Goal: Task Accomplishment & Management: Manage account settings

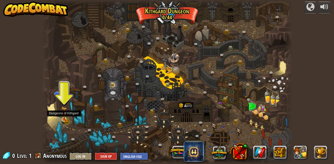
click at [66, 115] on img at bounding box center [64, 114] width 4 height 4
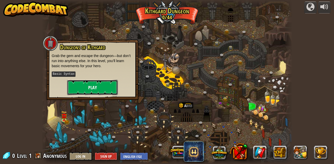
click at [92, 87] on button "Play" at bounding box center [92, 87] width 51 height 15
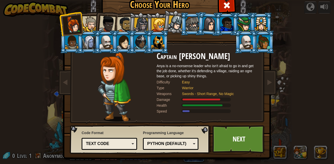
click at [243, 43] on div at bounding box center [246, 42] width 13 height 14
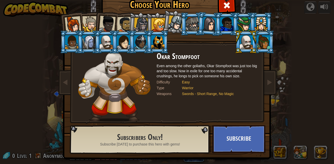
click at [87, 23] on div at bounding box center [89, 23] width 15 height 15
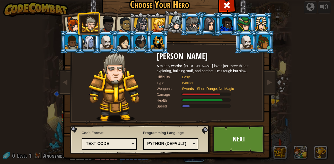
click at [130, 22] on li at bounding box center [140, 24] width 24 height 24
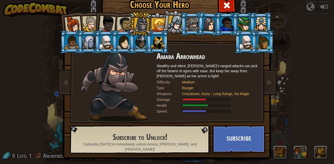
click at [123, 21] on div at bounding box center [125, 25] width 16 height 16
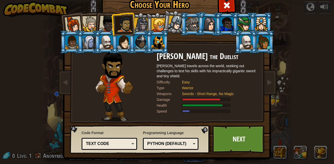
click at [145, 20] on div at bounding box center [141, 25] width 14 height 14
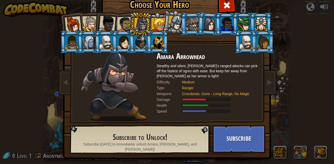
click at [173, 21] on div at bounding box center [175, 22] width 15 height 15
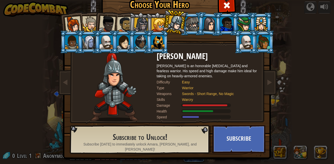
click at [187, 23] on div at bounding box center [192, 24] width 13 height 14
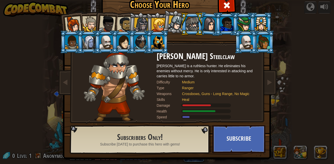
click at [173, 27] on div at bounding box center [175, 22] width 15 height 15
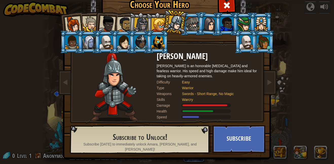
click at [159, 24] on div at bounding box center [159, 25] width 14 height 14
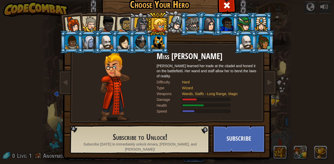
click at [139, 25] on div at bounding box center [141, 25] width 14 height 14
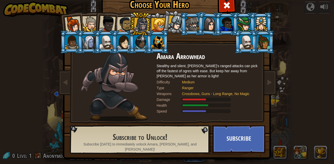
click at [127, 25] on div at bounding box center [125, 25] width 16 height 16
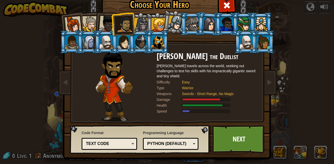
click at [104, 27] on div at bounding box center [107, 24] width 17 height 17
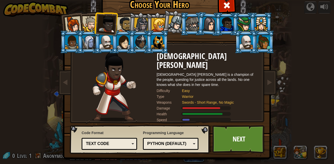
click at [91, 23] on div at bounding box center [89, 23] width 15 height 15
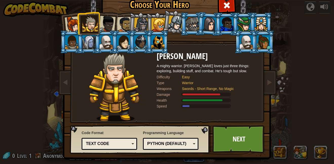
click at [77, 24] on div at bounding box center [73, 24] width 17 height 17
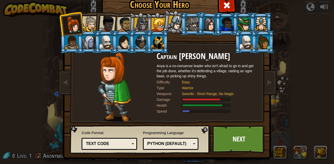
click at [90, 25] on div at bounding box center [89, 23] width 15 height 15
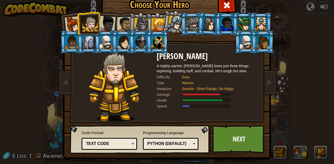
click at [102, 24] on div at bounding box center [107, 24] width 17 height 17
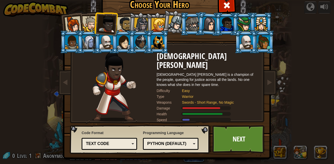
click at [120, 23] on div at bounding box center [125, 25] width 16 height 16
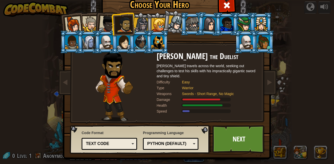
click at [141, 19] on div at bounding box center [141, 25] width 14 height 14
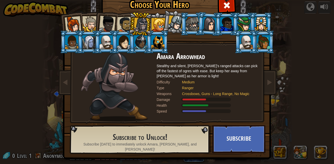
click at [177, 21] on div at bounding box center [175, 22] width 15 height 15
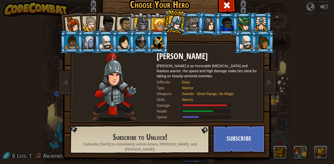
click at [136, 24] on div at bounding box center [141, 25] width 14 height 14
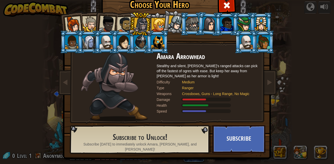
click at [122, 25] on div at bounding box center [125, 25] width 16 height 16
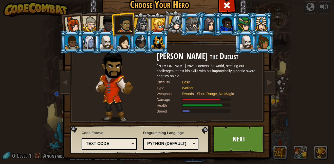
click at [109, 26] on div at bounding box center [107, 24] width 17 height 17
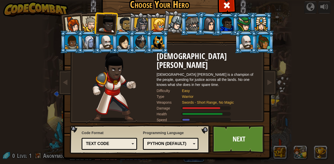
click at [92, 26] on div at bounding box center [89, 23] width 15 height 15
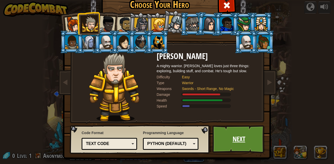
click at [237, 132] on link "Next" at bounding box center [239, 139] width 53 height 28
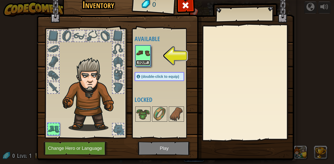
click at [144, 63] on button "Equip" at bounding box center [143, 62] width 14 height 5
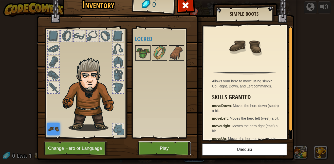
click at [170, 145] on button "Play" at bounding box center [164, 149] width 53 height 14
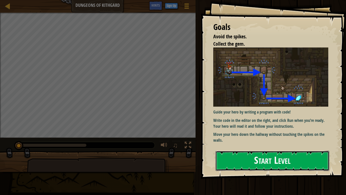
click at [265, 155] on button "Start Level" at bounding box center [273, 161] width 114 height 20
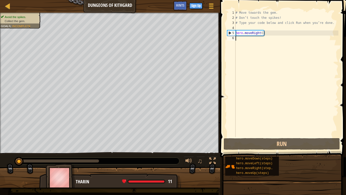
type textarea "hero.moveRight()"
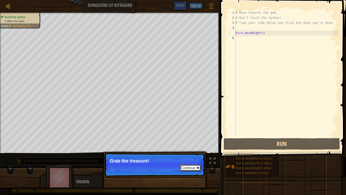
click at [190, 164] on button "Continue" at bounding box center [190, 167] width 21 height 7
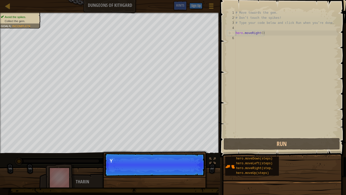
scroll to position [2, 0]
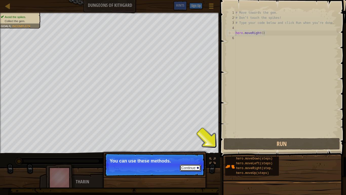
click at [194, 164] on button "Continue" at bounding box center [190, 167] width 21 height 7
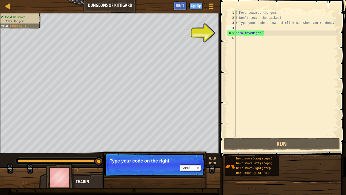
click at [271, 20] on div "# Move towards the gem. # Don’t touch the spikes! # Type your code below and cl…" at bounding box center [287, 78] width 104 height 137
click at [258, 24] on div "# Move towards the gem. # Don’t touch the spikes! # Type your code below and cl…" at bounding box center [287, 78] width 104 height 137
type textarea "# Type your code below and click Run when you’re done."
click at [241, 28] on div "# Move towards the gem. # Don’t touch the spikes! # Type your code below and cl…" at bounding box center [287, 78] width 104 height 137
type textarea "h"
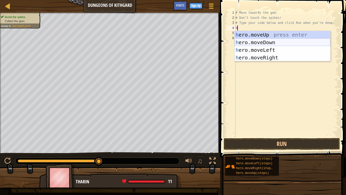
click at [245, 42] on div "h ero.moveUp press enter h ero.moveDown press enter h ero.moveLeft press enter …" at bounding box center [283, 54] width 96 height 46
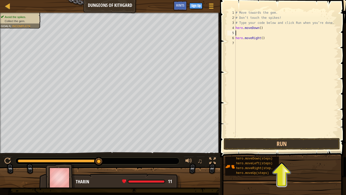
click at [243, 29] on div "# Move towards the gem. # Don’t touch the spikes! # Type your code below and cl…" at bounding box center [287, 78] width 104 height 137
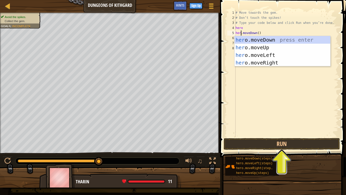
scroll to position [2, 1]
click at [243, 27] on div "# Move towards the gem. # Don’t touch the spikes! # Type your code below and cl…" at bounding box center [287, 78] width 104 height 137
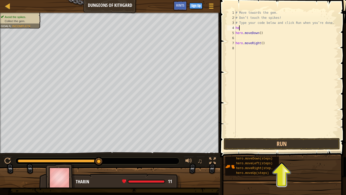
scroll to position [2, 0]
type textarea "h"
click at [236, 42] on div "# Move towards the gem. # Don’t touch the spikes! # Type your code below and cl…" at bounding box center [287, 78] width 104 height 137
type textarea "hero.moveRight()"
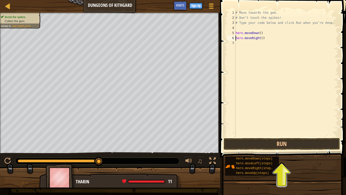
click at [236, 43] on div "# Move towards the gem. # Don’t touch the spikes! # Type your code below and cl…" at bounding box center [287, 78] width 104 height 137
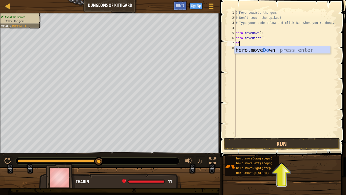
scroll to position [2, 0]
type textarea "d"
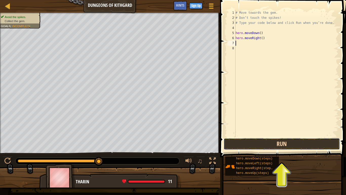
click at [277, 148] on button "Run" at bounding box center [282, 144] width 116 height 12
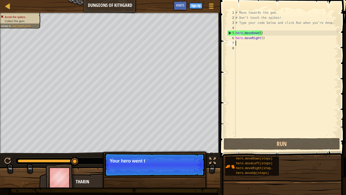
click at [260, 42] on div "# Move towards the gem. # Don’t touch the spikes! # Type your code below and cl…" at bounding box center [287, 78] width 104 height 137
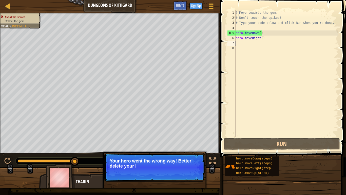
click at [263, 38] on div "# Move towards the gem. # Don’t touch the spikes! # Type your code below and cl…" at bounding box center [287, 78] width 104 height 137
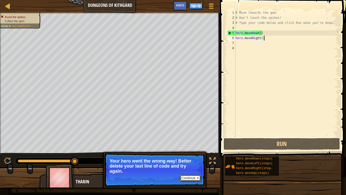
click at [197, 164] on button "Continue" at bounding box center [190, 177] width 21 height 7
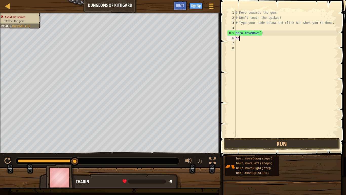
type textarea "h"
click at [263, 31] on div "# Move towards the gem. # Don’t touch the spikes! # Type your code below and cl…" at bounding box center [287, 78] width 104 height 137
type textarea "hero.moveDown()"
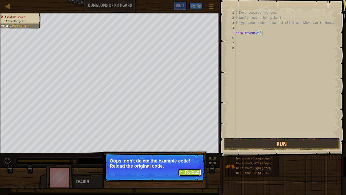
click at [183, 164] on button "↻ Reload" at bounding box center [190, 172] width 23 height 8
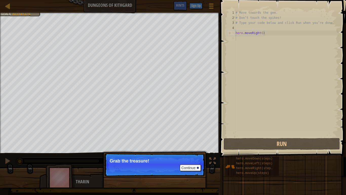
click at [242, 45] on div "# Move towards the gem. # Don’t touch the spikes! # Type your code below and cl…" at bounding box center [287, 78] width 104 height 137
click at [243, 40] on div "# Move towards the gem. # Don’t touch the spikes! # Type your code below and cl…" at bounding box center [287, 78] width 104 height 137
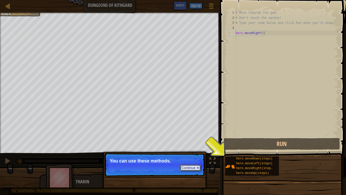
click at [186, 164] on button "Continue" at bounding box center [190, 167] width 21 height 7
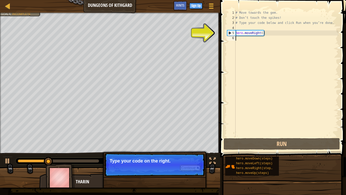
click at [186, 164] on button "Continue" at bounding box center [190, 167] width 21 height 7
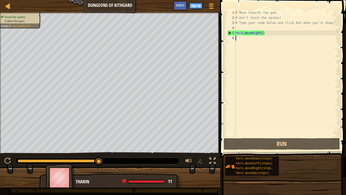
type textarea "h"
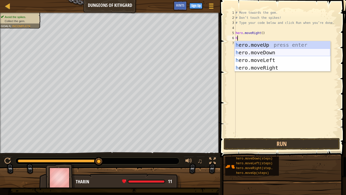
click at [250, 54] on div "h ero.moveUp press enter h ero.moveDown press enter h ero.moveLeft press enter …" at bounding box center [283, 64] width 96 height 46
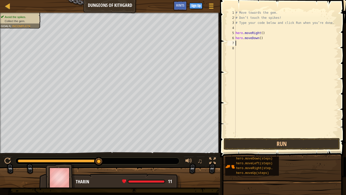
type textarea "h"
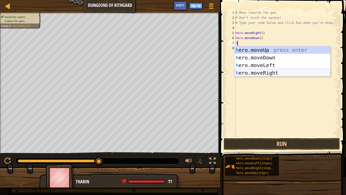
click at [253, 73] on div "h ero.moveUp press enter h ero.moveDown press enter h ero.moveLeft press enter …" at bounding box center [283, 69] width 96 height 46
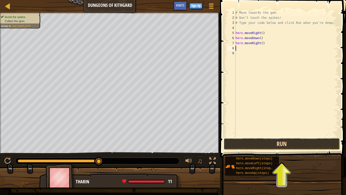
click at [279, 147] on button "Run" at bounding box center [282, 144] width 116 height 12
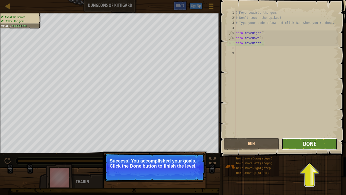
click at [308, 147] on span "Done" at bounding box center [309, 143] width 13 height 8
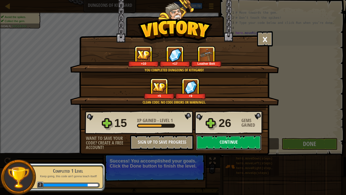
click at [234, 135] on button "Continue" at bounding box center [228, 142] width 65 height 15
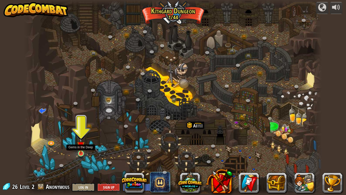
click at [80, 143] on img at bounding box center [81, 144] width 8 height 17
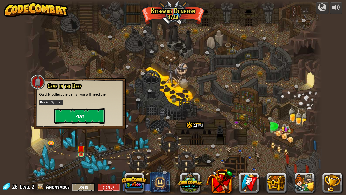
click at [77, 116] on button "Play" at bounding box center [80, 115] width 51 height 15
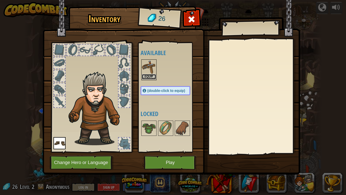
click at [151, 77] on button "Equip" at bounding box center [149, 76] width 14 height 5
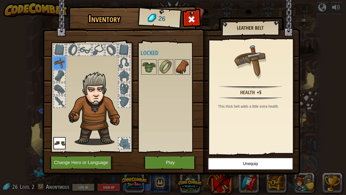
click at [186, 70] on img at bounding box center [182, 67] width 14 height 14
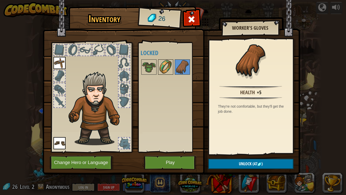
click at [167, 69] on img at bounding box center [166, 67] width 14 height 14
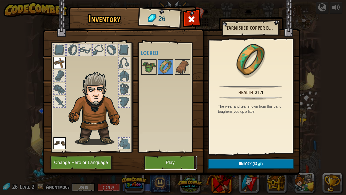
click at [170, 161] on button "Play" at bounding box center [170, 162] width 53 height 14
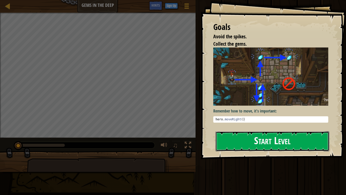
click at [237, 144] on button "Start Level" at bounding box center [273, 141] width 114 height 20
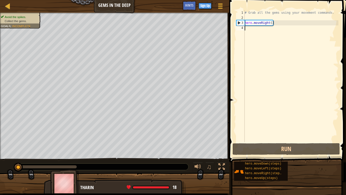
type textarea "h"
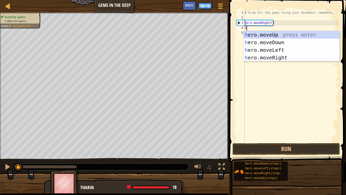
scroll to position [2, 0]
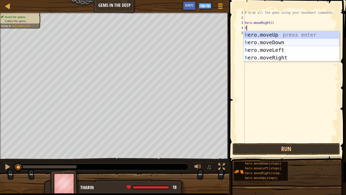
click at [267, 41] on div "h ero.moveUp press enter h ero.moveDown press enter h ero.moveLeft press enter …" at bounding box center [292, 54] width 96 height 46
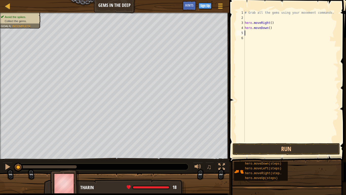
type textarea "h"
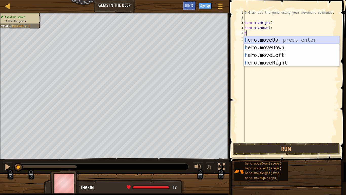
click at [263, 38] on div "h ero.moveUp press enter h ero.moveDown press enter h ero.moveLeft press enter …" at bounding box center [292, 59] width 96 height 46
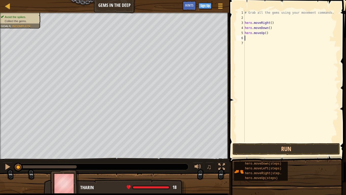
type textarea "h"
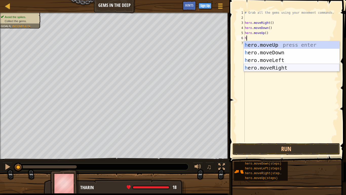
click at [266, 66] on div "h ero.moveUp press enter h ero.moveDown press enter h ero.moveLeft press enter …" at bounding box center [292, 64] width 96 height 46
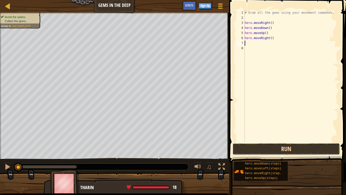
click at [260, 150] on button "Run" at bounding box center [287, 149] width 108 height 12
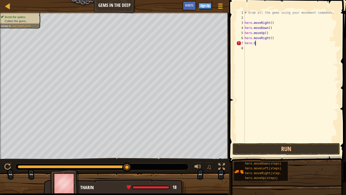
scroll to position [2, 1]
type textarea "hero.back"
click at [223, 8] on div at bounding box center [220, 5] width 7 height 7
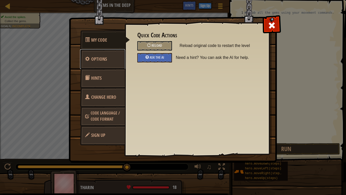
click at [95, 66] on link "Options" at bounding box center [102, 59] width 45 height 20
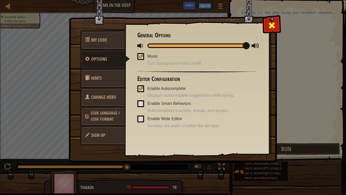
click at [273, 24] on span at bounding box center [272, 25] width 8 height 8
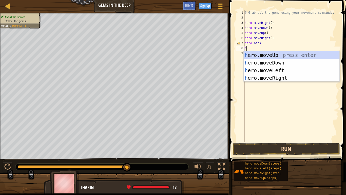
type textarea "h"
click at [250, 146] on button "Run" at bounding box center [287, 149] width 108 height 12
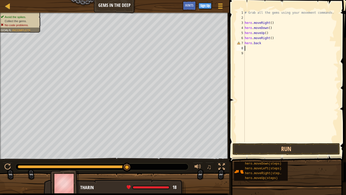
click at [263, 43] on div "# Grab all the gems using your movement commands. hero . moveRight ( ) hero . m…" at bounding box center [291, 81] width 95 height 142
type textarea "h"
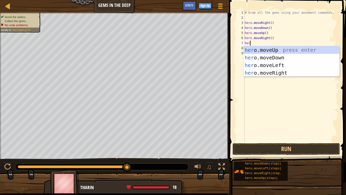
scroll to position [2, 1]
type textarea "hero"
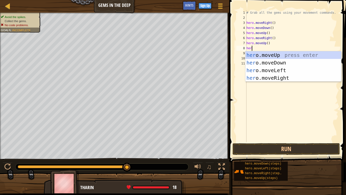
scroll to position [2, 1]
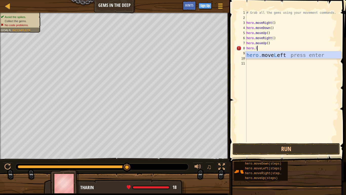
type textarea "hero.l"
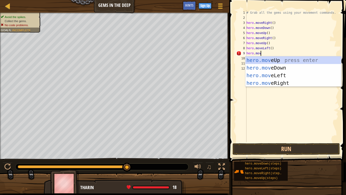
scroll to position [2, 2]
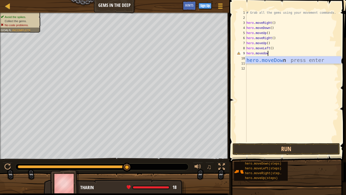
type textarea "hero.movedown"
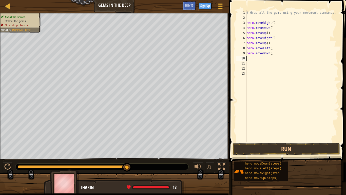
scroll to position [2, 0]
type textarea "h"
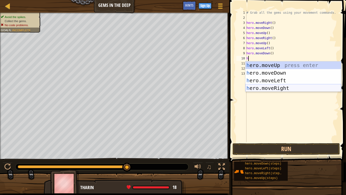
click at [262, 87] on div "h ero.moveUp press enter h ero.moveDown press enter h ero.moveLeft press enter …" at bounding box center [294, 84] width 96 height 46
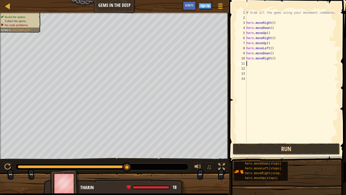
click at [277, 148] on button "Run" at bounding box center [287, 149] width 108 height 12
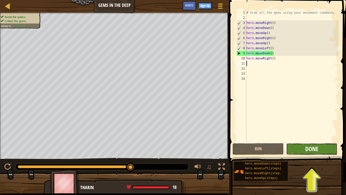
click at [313, 148] on span "Done" at bounding box center [312, 149] width 13 height 8
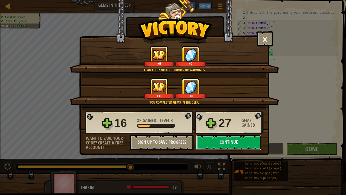
click at [220, 142] on button "Continue" at bounding box center [228, 142] width 65 height 15
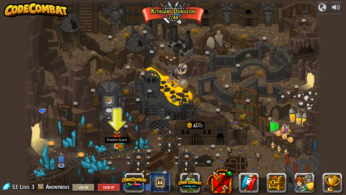
click at [117, 139] on img at bounding box center [117, 138] width 5 height 5
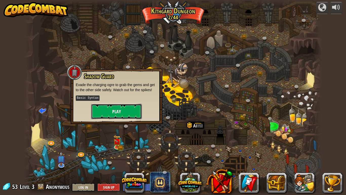
click at [123, 109] on button "Play" at bounding box center [116, 111] width 51 height 15
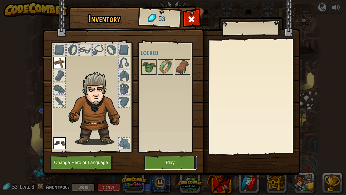
click at [166, 159] on button "Play" at bounding box center [170, 162] width 53 height 14
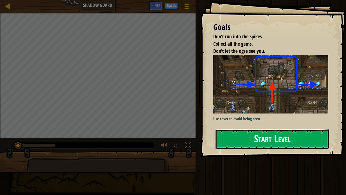
click at [263, 139] on button "Start Level" at bounding box center [273, 139] width 114 height 20
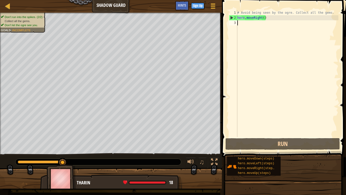
type textarea "h"
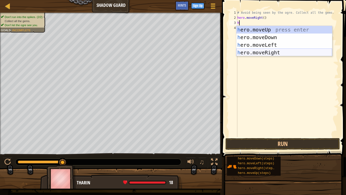
click at [256, 51] on div "h ero.moveUp press enter h ero.moveDown press enter h ero.moveLeft press enter …" at bounding box center [285, 49] width 96 height 46
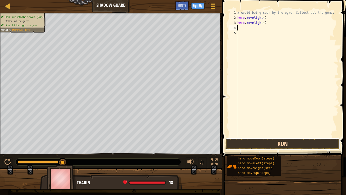
click at [292, 149] on button "Run" at bounding box center [283, 144] width 115 height 12
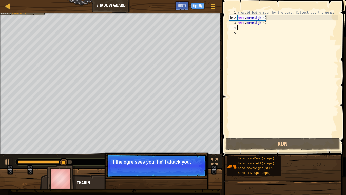
click at [165, 164] on p "Continue If the ogre sees you, he’ll attack you." at bounding box center [156, 165] width 101 height 23
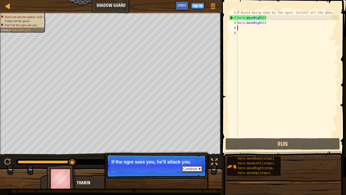
click at [186, 164] on button "Continue" at bounding box center [192, 168] width 21 height 7
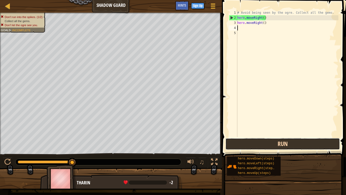
click at [248, 142] on button "Run" at bounding box center [283, 144] width 115 height 12
click at [274, 143] on button "Run" at bounding box center [283, 144] width 115 height 12
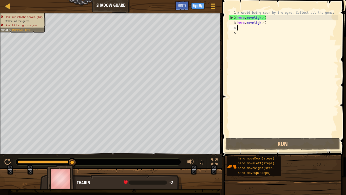
click at [269, 24] on div "# Avoid being seen by the ogre. Collect all the gems. hero . moveRight ( ) hero…" at bounding box center [288, 78] width 102 height 137
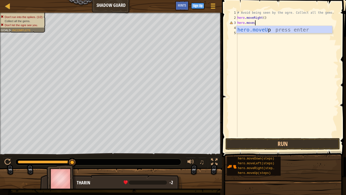
type textarea "hero.moveup"
click at [257, 49] on div "# Avoid being seen by the ogre. Collect all the gems. hero . moveRight ( ) hero…" at bounding box center [288, 78] width 102 height 137
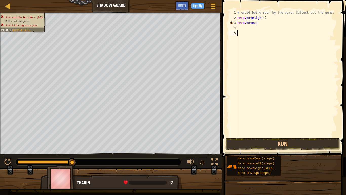
click at [251, 28] on div "# Avoid being seen by the ogre. Collect all the gems. hero . moveRight ( ) hero…" at bounding box center [288, 78] width 102 height 137
click at [257, 25] on div "# Avoid being seen by the ogre. Collect all the gems. hero . moveRight ( ) hero…" at bounding box center [288, 78] width 102 height 137
type textarea "h"
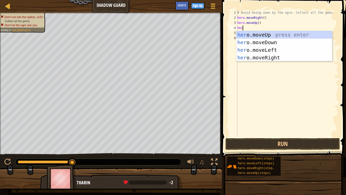
type textarea "hero"
click at [257, 57] on div "hero .moveUp press enter hero .moveDown press enter hero .moveLeft press enter …" at bounding box center [285, 54] width 96 height 46
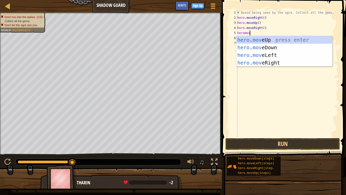
type textarea "heromove"
click at [264, 46] on div "hero . move Up press enter hero . move Down press enter hero . move Left press …" at bounding box center [285, 59] width 96 height 46
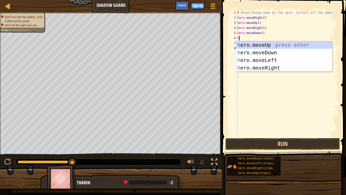
type textarea "he"
click at [271, 69] on div "he ro.moveUp press enter he ro.moveDown press enter he ro.moveLeft press enter …" at bounding box center [285, 64] width 96 height 46
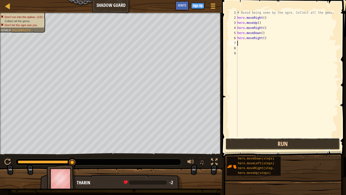
click at [262, 143] on button "Run" at bounding box center [283, 144] width 115 height 12
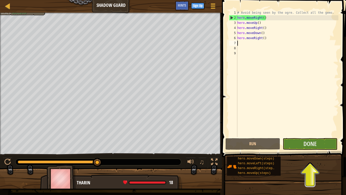
type textarea "h"
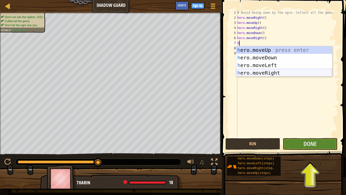
click at [276, 73] on div "h ero.moveUp press enter h ero.moveDown press enter h ero.moveLeft press enter …" at bounding box center [285, 69] width 96 height 46
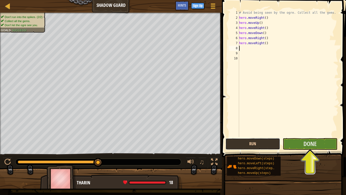
click at [240, 142] on button "Run" at bounding box center [253, 144] width 55 height 12
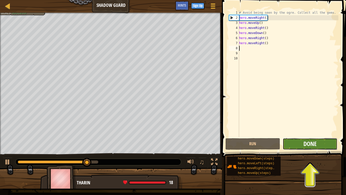
click at [310, 140] on span "Done" at bounding box center [310, 143] width 13 height 8
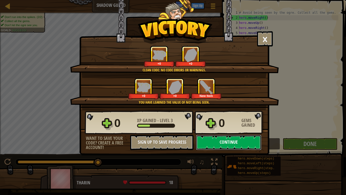
click at [228, 139] on button "Continue" at bounding box center [228, 142] width 65 height 15
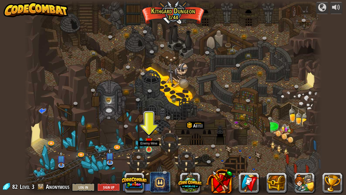
click at [148, 144] on img at bounding box center [149, 141] width 8 height 17
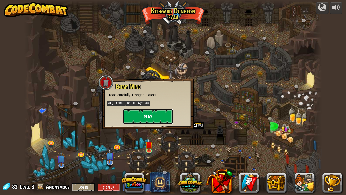
click at [150, 116] on button "Play" at bounding box center [148, 116] width 51 height 15
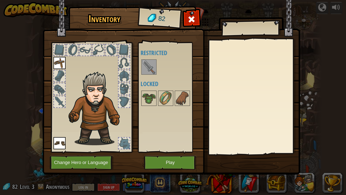
click at [146, 68] on img at bounding box center [149, 67] width 14 height 14
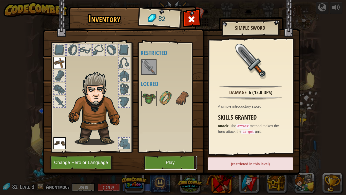
click at [166, 159] on button "Play" at bounding box center [170, 162] width 53 height 14
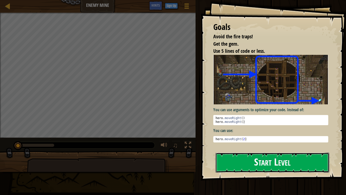
click at [223, 158] on button "Start Level" at bounding box center [273, 162] width 114 height 20
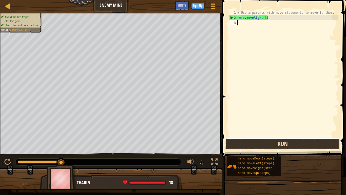
click at [289, 140] on button "Run" at bounding box center [283, 144] width 115 height 12
type textarea "h"
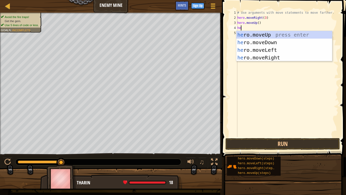
type textarea "her"
click at [273, 55] on div "her o.moveUp press enter her o.moveDown press enter her o.moveLeft press enter …" at bounding box center [285, 54] width 96 height 46
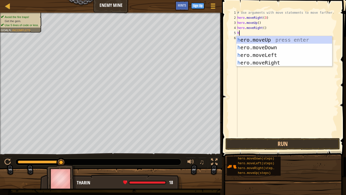
type textarea "he"
click at [275, 46] on div "he ro.moveUp press enter he ro.moveDown press enter he ro.moveLeft press enter …" at bounding box center [285, 59] width 96 height 46
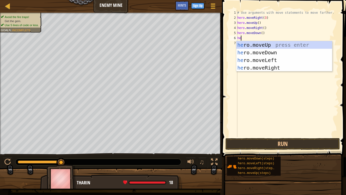
scroll to position [2, 1]
click at [273, 38] on div "# Use arguments with move statements to move farther. hero . moveRight ( 3 ) he…" at bounding box center [288, 78] width 102 height 137
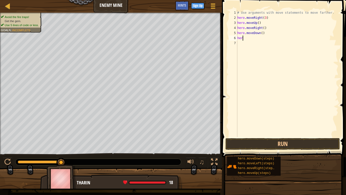
click at [262, 32] on div "# Use arguments with move statements to move farther. hero . moveRight ( 3 ) he…" at bounding box center [288, 78] width 102 height 137
click at [248, 40] on div "# Use arguments with move statements to move farther. hero . moveRight ( 3 ) he…" at bounding box center [288, 78] width 102 height 137
type textarea "hero"
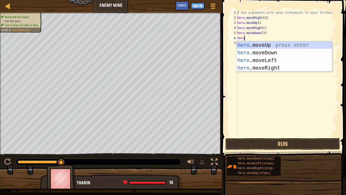
scroll to position [2, 1]
click at [254, 65] on div "hero .moveUp press enter hero .moveDown press enter hero .moveLeft press enter …" at bounding box center [285, 64] width 96 height 46
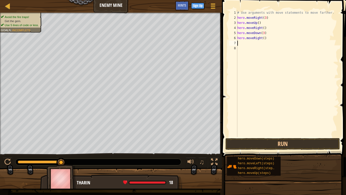
scroll to position [2, 0]
click at [263, 38] on div "# Use arguments with move statements to move farther. hero . moveRight ( 3 ) he…" at bounding box center [288, 78] width 102 height 137
type textarea "hero.moveRight(3)"
click at [265, 143] on button "Run" at bounding box center [283, 144] width 115 height 12
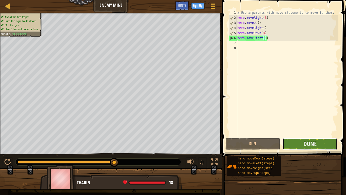
click at [294, 144] on button "Done" at bounding box center [310, 144] width 55 height 12
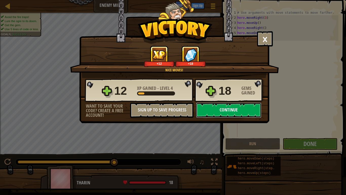
click at [220, 105] on button "Continue" at bounding box center [228, 109] width 65 height 15
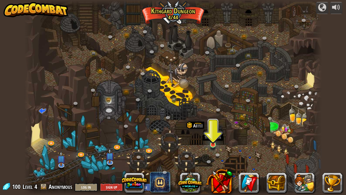
click at [214, 144] on img at bounding box center [213, 136] width 8 height 17
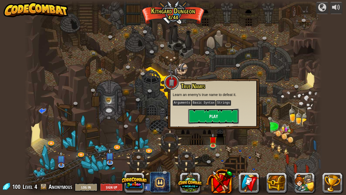
click at [210, 117] on button "Play" at bounding box center [213, 116] width 51 height 15
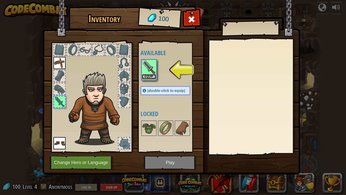
click at [149, 76] on button "Equip" at bounding box center [149, 76] width 14 height 5
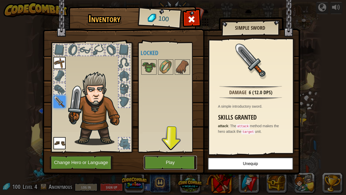
click at [177, 163] on button "Play" at bounding box center [170, 162] width 53 height 14
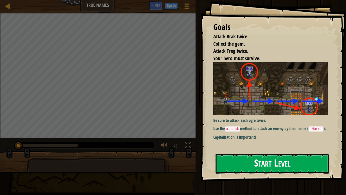
click at [241, 164] on button "Start Level" at bounding box center [273, 163] width 114 height 20
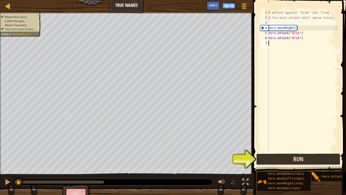
click at [278, 154] on button "Run" at bounding box center [298, 159] width 84 height 12
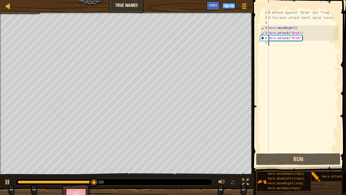
scroll to position [2, 0]
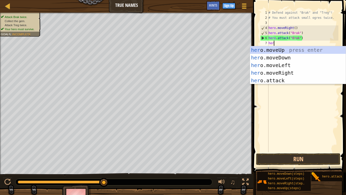
type textarea "hero"
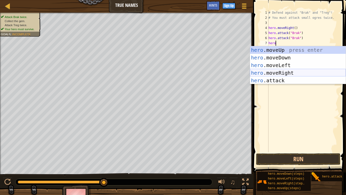
click at [267, 75] on div "hero .moveUp press enter hero .moveDown press enter hero .moveLeft press enter …" at bounding box center [298, 72] width 96 height 53
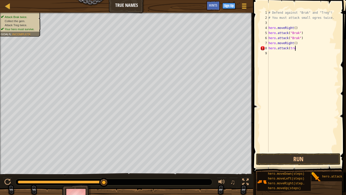
scroll to position [2, 4]
type textarea "hero.attack"
click at [276, 45] on div "# Defend against "Brak" and "Treg"! # You must attack small ogres twice. hero .…" at bounding box center [304, 86] width 69 height 152
click at [277, 46] on div "# Defend against "Brak" and "Treg"! # You must attack small ogres twice. hero .…" at bounding box center [304, 86] width 69 height 152
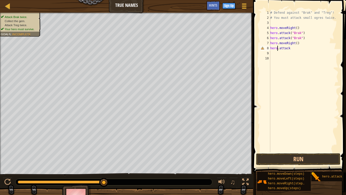
click at [291, 47] on div "# Defend against "Brak" and "Treg"! # You must attack small ogres twice. hero .…" at bounding box center [304, 86] width 69 height 152
type textarea "h"
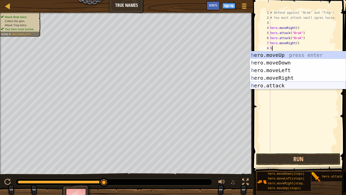
click at [291, 85] on div "h ero.moveUp press enter h ero.moveDown press enter h ero.moveLeft press enter …" at bounding box center [298, 77] width 96 height 53
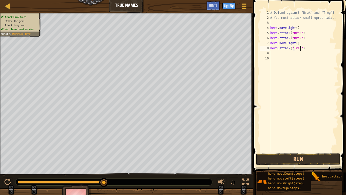
scroll to position [2, 4]
type textarea "hero.attack("Treg")"
click at [310, 157] on button "Run" at bounding box center [298, 159] width 84 height 12
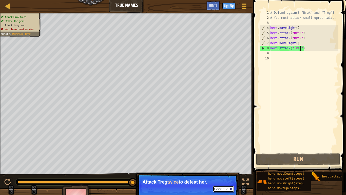
click at [230, 164] on button "Continue" at bounding box center [223, 188] width 21 height 7
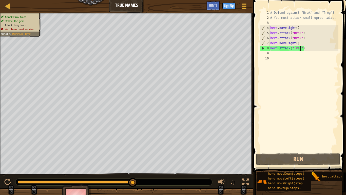
click at [277, 52] on div "# Defend against "Brak" and "Treg"! # You must attack small ogres twice. hero .…" at bounding box center [304, 86] width 69 height 152
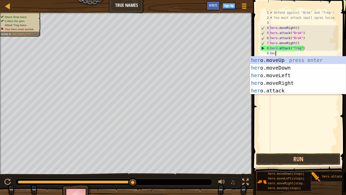
scroll to position [2, 1]
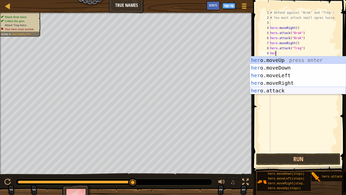
click at [273, 91] on div "her o.moveUp press enter her o.moveDown press enter her o.moveLeft press enter …" at bounding box center [298, 82] width 96 height 53
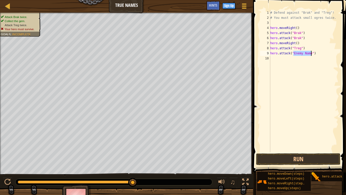
click at [303, 52] on div "# Defend against "Brak" and "Treg"! # You must attack small ogres twice. hero .…" at bounding box center [304, 81] width 69 height 142
click at [302, 53] on div "# Defend against "Brak" and "Treg"! # You must attack small ogres twice. hero .…" at bounding box center [304, 86] width 69 height 152
type textarea "hero.attack("Treg")"
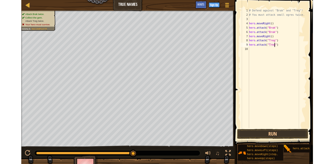
scroll to position [2, 0]
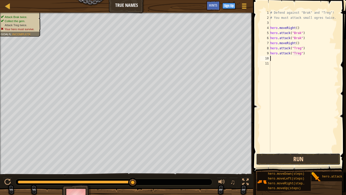
click at [288, 156] on button "Run" at bounding box center [298, 159] width 84 height 12
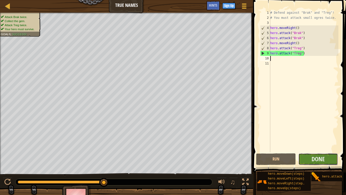
click at [307, 153] on button "Done" at bounding box center [319, 159] width 40 height 12
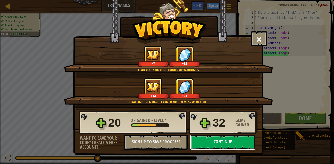
click at [202, 147] on button "Continue" at bounding box center [222, 142] width 65 height 15
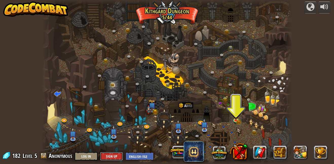
click at [102, 155] on button "Sign Up" at bounding box center [111, 156] width 23 height 8
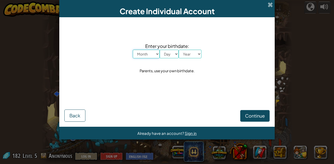
click at [135, 53] on select "Month January February March April May June July August September October Novem…" at bounding box center [146, 54] width 27 height 9
select select "7"
click at [133, 50] on select "Month January February March April May June July August September October Novem…" at bounding box center [146, 54] width 27 height 9
click at [170, 54] on select "Day 1 2 3 4 5 6 7 8 9 10 11 12 13 14 15 16 17 18 19 20 21 22 23 24 25 26 27 28 …" at bounding box center [169, 54] width 19 height 9
drag, startPoint x: 179, startPoint y: 101, endPoint x: 180, endPoint y: 137, distance: 36.5
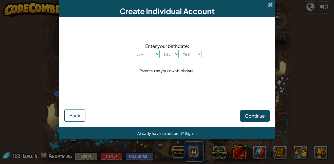
click at [180, 137] on div "Already have an account? Sign in" at bounding box center [167, 133] width 216 height 13
click at [169, 58] on select "Day 1 2 3 4 5 6 7 8 9 10 11 12 13 14 15 16 17 18 19 20 21 22 23 24 25 26 27 28 …" at bounding box center [169, 54] width 19 height 9
select select "30"
click at [160, 50] on select "Day 1 2 3 4 5 6 7 8 9 10 11 12 13 14 15 16 17 18 19 20 21 22 23 24 25 26 27 28 …" at bounding box center [169, 54] width 19 height 9
click at [192, 54] on select "Year [DATE] 2024 2023 2022 2021 2020 2019 2018 2017 2016 2015 2014 2013 2012 20…" at bounding box center [190, 54] width 23 height 9
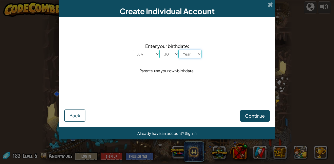
select select "2010"
click at [179, 50] on select "Year [DATE] 2024 2023 2022 2021 2020 2019 2018 2017 2016 2015 2014 2013 2012 20…" at bounding box center [190, 54] width 23 height 9
click at [248, 113] on span "Continue" at bounding box center [255, 116] width 20 height 6
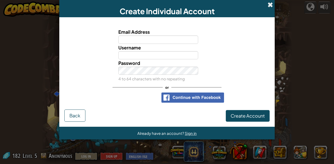
click at [270, 6] on span at bounding box center [270, 4] width 5 height 5
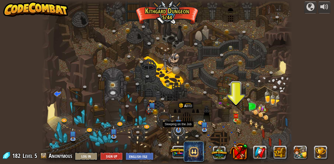
click at [182, 130] on link at bounding box center [179, 131] width 10 height 10
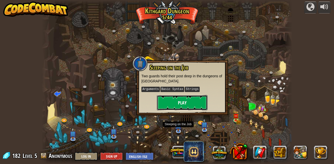
click at [181, 100] on button "Play" at bounding box center [182, 102] width 51 height 15
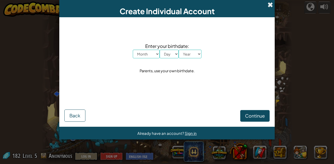
click at [269, 4] on span at bounding box center [270, 4] width 5 height 5
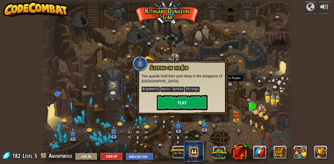
click at [231, 86] on link at bounding box center [232, 86] width 10 height 10
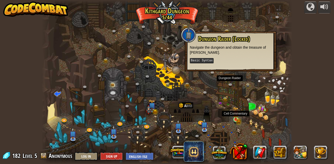
click at [234, 118] on img at bounding box center [236, 113] width 6 height 13
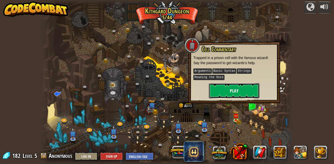
click at [233, 91] on button "Play" at bounding box center [234, 90] width 51 height 15
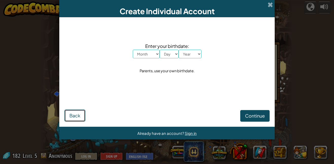
click at [76, 118] on span "Back" at bounding box center [74, 116] width 11 height 6
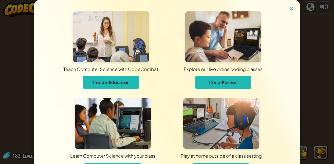
click at [293, 10] on img at bounding box center [291, 9] width 7 height 8
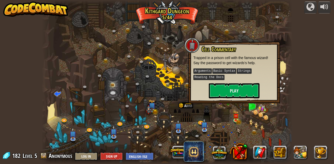
click at [273, 34] on div at bounding box center [167, 82] width 251 height 164
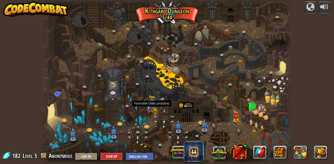
click at [150, 107] on img at bounding box center [148, 108] width 7 height 13
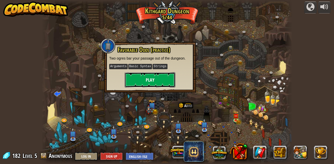
click at [153, 86] on button "Play" at bounding box center [150, 79] width 51 height 15
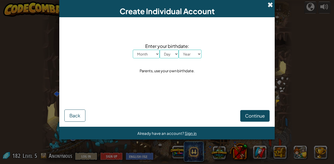
click at [272, 4] on span at bounding box center [270, 4] width 5 height 5
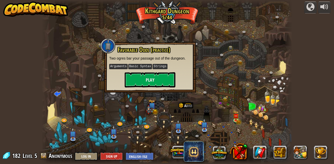
click at [218, 86] on div at bounding box center [167, 82] width 251 height 164
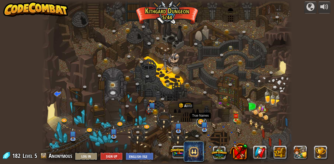
click at [199, 122] on link at bounding box center [202, 122] width 10 height 10
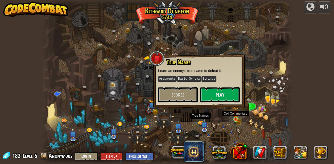
click at [237, 119] on img at bounding box center [236, 113] width 6 height 13
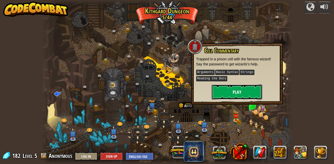
click at [232, 96] on button "Play" at bounding box center [237, 91] width 51 height 15
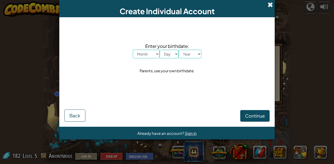
click at [269, 6] on span at bounding box center [270, 4] width 5 height 5
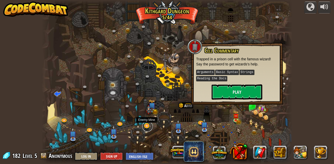
click at [147, 126] on link at bounding box center [148, 126] width 10 height 10
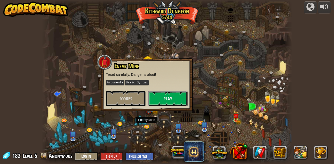
click at [165, 102] on button "Play" at bounding box center [168, 98] width 40 height 15
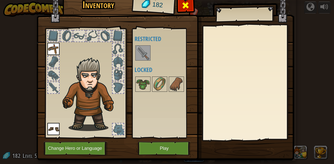
click at [191, 3] on div at bounding box center [186, 7] width 16 height 16
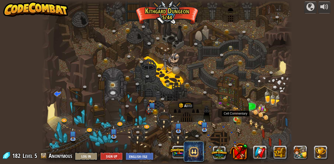
click at [237, 115] on img at bounding box center [236, 114] width 4 height 4
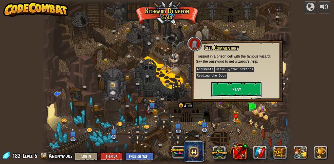
click at [232, 91] on button "Play" at bounding box center [237, 89] width 51 height 15
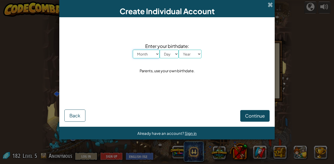
click at [148, 52] on select "Month January February March April May June July August September October Novem…" at bounding box center [146, 54] width 27 height 9
select select "7"
click at [133, 50] on select "Month January February March April May June July August September October Novem…" at bounding box center [146, 54] width 27 height 9
click at [167, 54] on select "Day 1 2 3 4 5 6 7 8 9 10 11 12 13 14 15 16 17 18 19 20 21 22 23 24 25 26 27 28 …" at bounding box center [169, 54] width 19 height 9
select select "30"
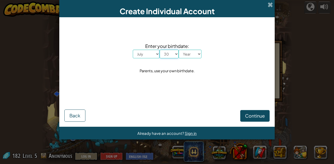
click at [160, 50] on select "Day 1 2 3 4 5 6 7 8 9 10 11 12 13 14 15 16 17 18 19 20 21 22 23 24 25 26 27 28 …" at bounding box center [169, 54] width 19 height 9
click at [192, 49] on span "Enter your birthdate:" at bounding box center [167, 45] width 69 height 7
click at [191, 51] on select "Year [DATE] 2024 2023 2022 2021 2020 2019 2018 2017 2016 2015 2014 2013 2012 20…" at bounding box center [190, 54] width 23 height 9
select select "2010"
click at [179, 50] on select "Year [DATE] 2024 2023 2022 2021 2020 2019 2018 2017 2016 2015 2014 2013 2012 20…" at bounding box center [190, 54] width 23 height 9
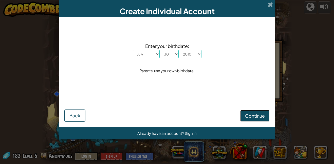
click at [255, 114] on span "Continue" at bounding box center [255, 116] width 20 height 6
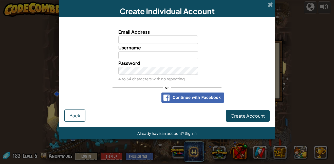
click at [177, 49] on div "Username" at bounding box center [159, 51] width 88 height 15
click at [171, 37] on input "Email Address" at bounding box center [158, 40] width 80 height 8
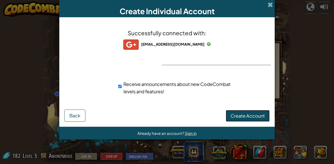
click at [229, 113] on button "Create Account" at bounding box center [248, 116] width 44 height 12
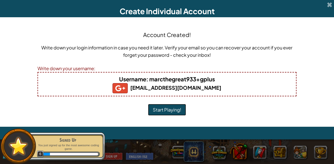
click at [172, 110] on button "Start Playing!" at bounding box center [167, 110] width 38 height 12
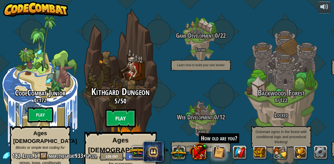
click at [128, 109] on btn "Play" at bounding box center [120, 118] width 30 height 18
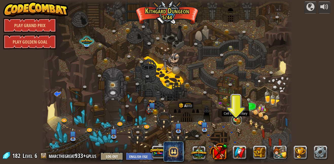
click at [234, 120] on link at bounding box center [237, 120] width 10 height 10
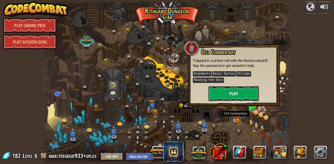
click at [229, 95] on button "Play" at bounding box center [233, 93] width 51 height 15
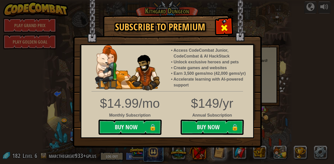
click at [228, 23] on div at bounding box center [224, 27] width 16 height 16
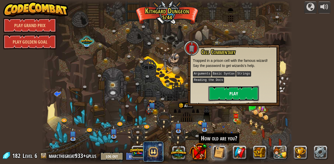
click at [252, 93] on button "Play" at bounding box center [233, 93] width 51 height 15
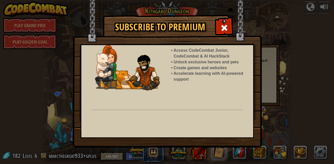
click at [252, 93] on div "Access CodeCombat Junior, CodeCombat & AI HackStack Unlock exclusive heroes and…" at bounding box center [167, 91] width 173 height 94
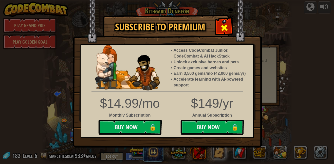
click at [222, 31] on span at bounding box center [224, 28] width 8 height 8
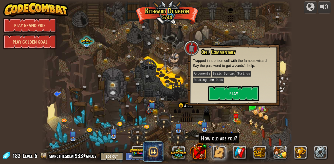
click at [222, 31] on div at bounding box center [167, 82] width 251 height 164
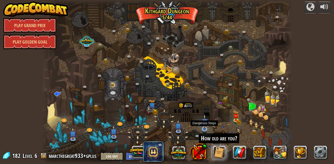
click at [203, 127] on img at bounding box center [204, 122] width 7 height 16
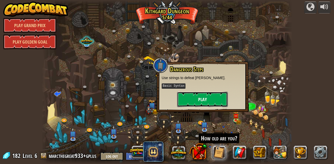
click at [214, 99] on button "Play" at bounding box center [202, 99] width 51 height 15
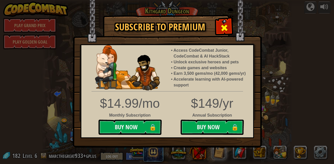
click at [228, 25] on span at bounding box center [224, 28] width 8 height 8
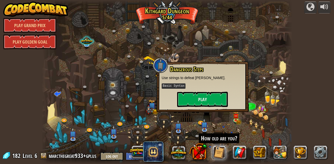
click at [136, 57] on div at bounding box center [167, 82] width 251 height 164
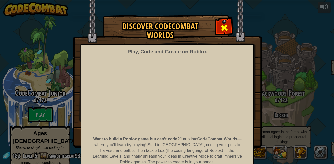
click at [218, 26] on div at bounding box center [224, 27] width 16 height 16
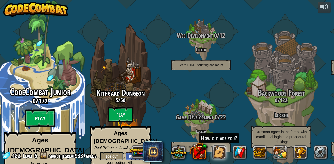
click at [47, 109] on btn "Play" at bounding box center [40, 118] width 30 height 18
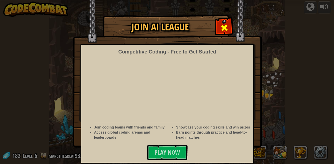
click at [230, 22] on div at bounding box center [224, 27] width 16 height 16
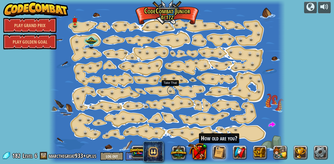
click at [171, 91] on link at bounding box center [172, 90] width 10 height 10
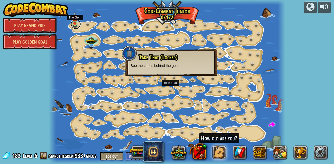
click at [76, 26] on link at bounding box center [76, 24] width 10 height 10
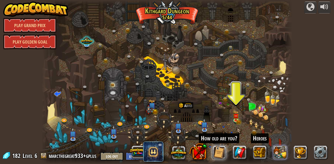
click at [283, 152] on button at bounding box center [280, 153] width 14 height 14
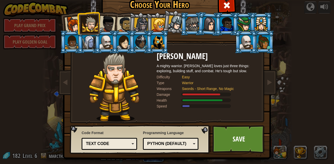
click at [126, 24] on div at bounding box center [125, 25] width 16 height 16
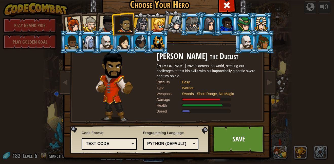
click at [168, 25] on div at bounding box center [175, 22] width 15 height 15
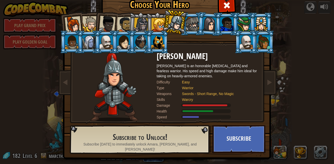
click at [161, 38] on div at bounding box center [157, 42] width 13 height 14
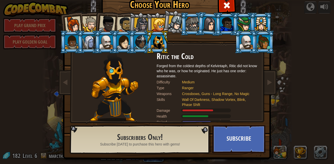
click at [159, 22] on div at bounding box center [159, 25] width 14 height 14
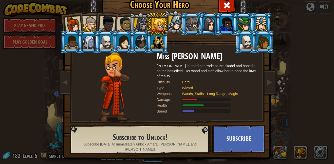
click at [249, 25] on div at bounding box center [244, 24] width 13 height 14
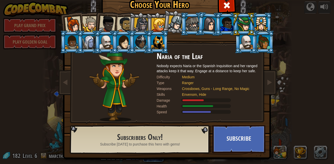
click at [163, 45] on div at bounding box center [157, 42] width 13 height 14
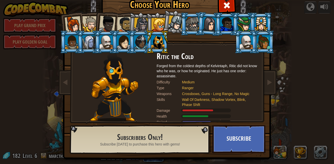
click at [181, 22] on li at bounding box center [192, 23] width 23 height 23
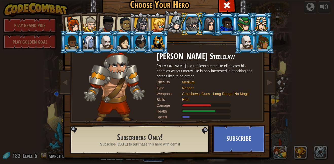
click at [174, 25] on div at bounding box center [175, 22] width 15 height 15
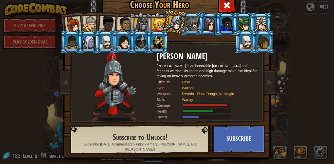
click at [134, 24] on div at bounding box center [141, 25] width 14 height 14
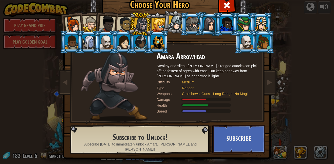
click at [125, 26] on div at bounding box center [125, 25] width 16 height 16
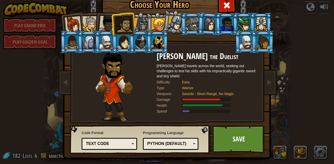
click at [107, 29] on div at bounding box center [107, 24] width 17 height 17
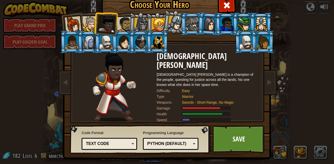
click at [91, 28] on div at bounding box center [89, 23] width 15 height 15
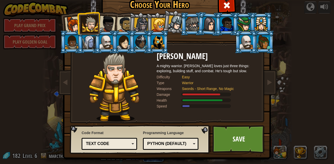
click at [78, 28] on li at bounding box center [88, 23] width 23 height 23
click at [75, 28] on div at bounding box center [73, 24] width 17 height 17
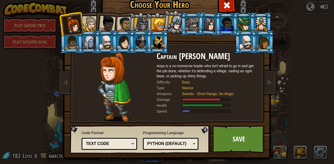
click at [122, 24] on div at bounding box center [125, 25] width 16 height 16
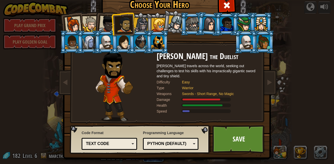
click at [93, 24] on div at bounding box center [89, 23] width 15 height 15
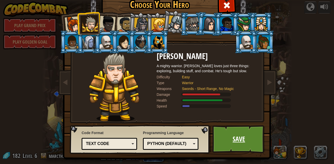
click at [239, 139] on link "Save" at bounding box center [239, 139] width 53 height 28
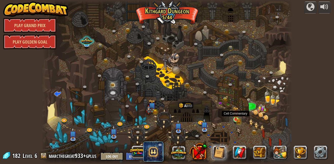
click at [236, 117] on img at bounding box center [236, 113] width 6 height 13
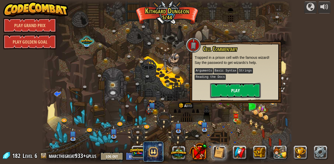
click at [236, 96] on button "Play" at bounding box center [235, 90] width 51 height 15
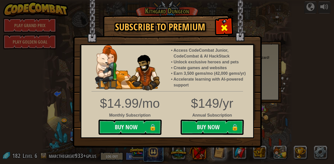
click at [223, 29] on span at bounding box center [224, 28] width 8 height 8
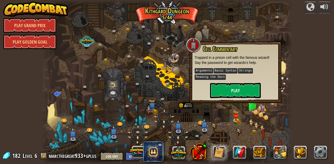
click at [260, 57] on p "Trapped in a prison cell with the famous wizard! Say the password to get wizard…" at bounding box center [236, 60] width 82 height 10
click at [252, 47] on h3 "Cell Commentary" at bounding box center [240, 49] width 74 height 7
click at [204, 13] on div at bounding box center [167, 82] width 251 height 164
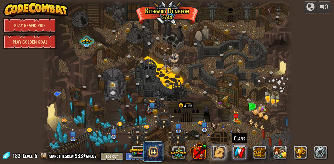
click at [238, 151] on link at bounding box center [240, 153] width 14 height 14
